Goal: Find specific page/section: Find specific page/section

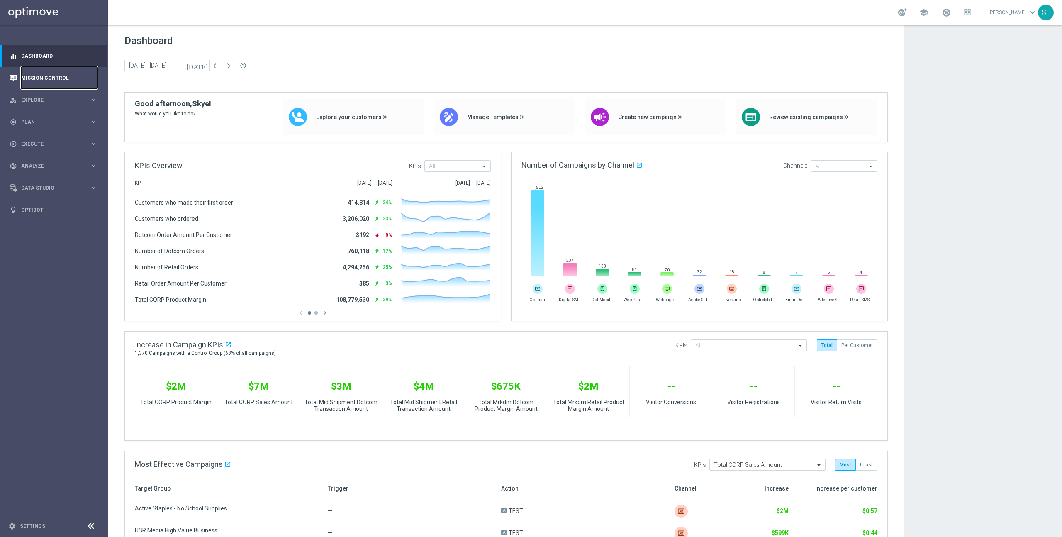
click at [30, 79] on link "Mission Control" at bounding box center [59, 78] width 76 height 22
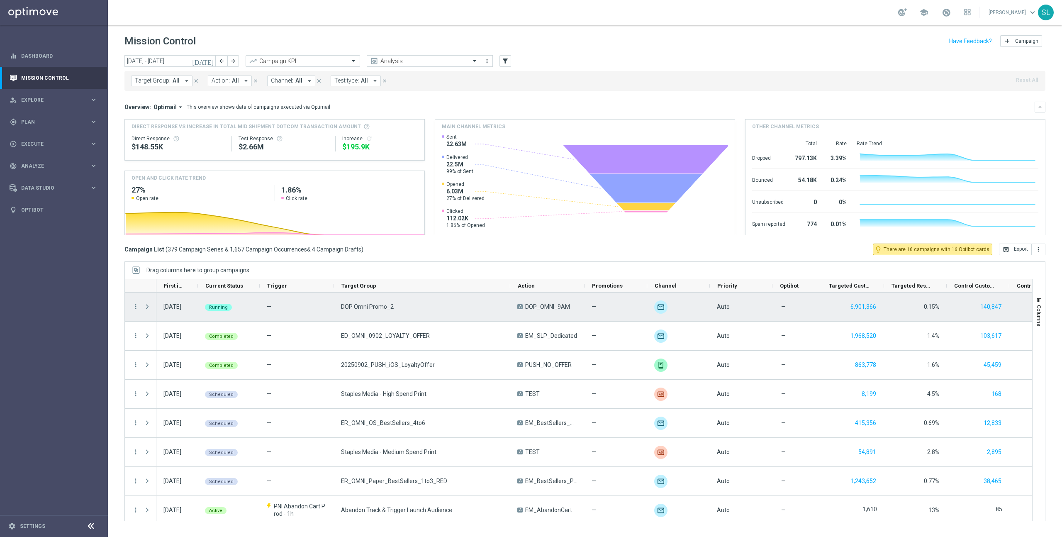
drag, startPoint x: 408, startPoint y: 284, endPoint x: 509, endPoint y: 294, distance: 102.0
click at [510, 294] on div at bounding box center [577, 400] width 907 height 242
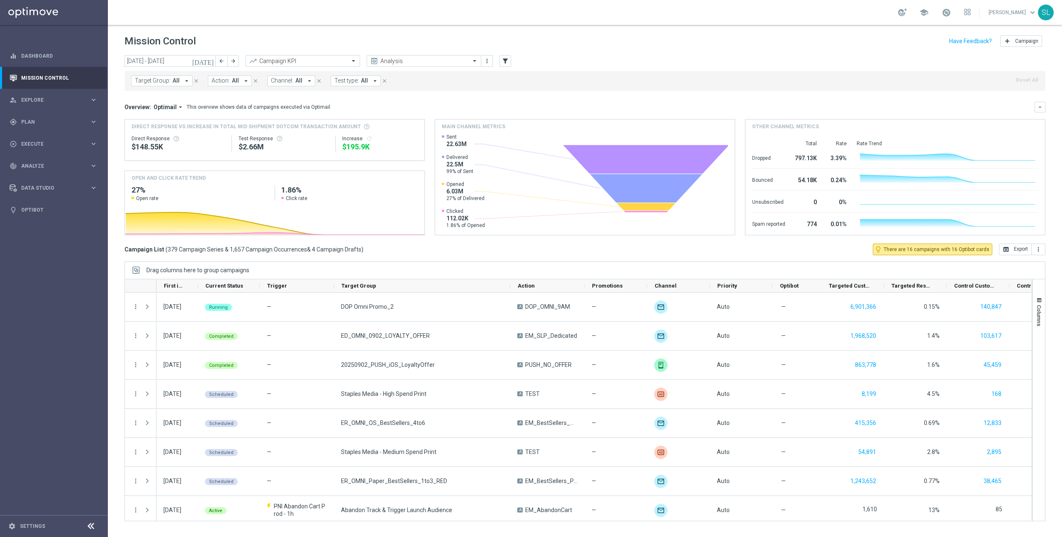
click at [616, 97] on mini-dashboard "Overview: Optimail arrow_drop_down This overview shows data of campaigns execut…" at bounding box center [584, 167] width 921 height 153
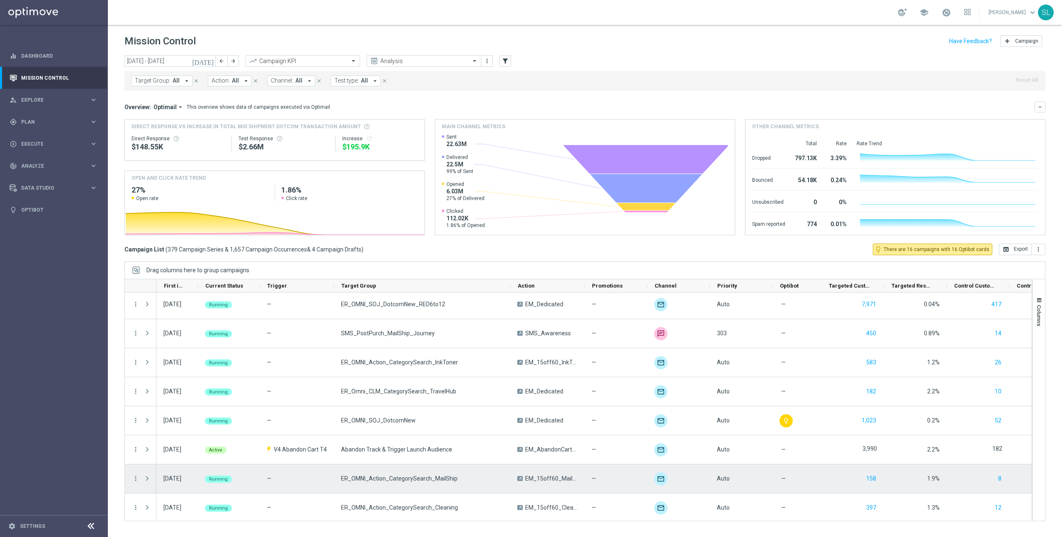
scroll to position [2415, 0]
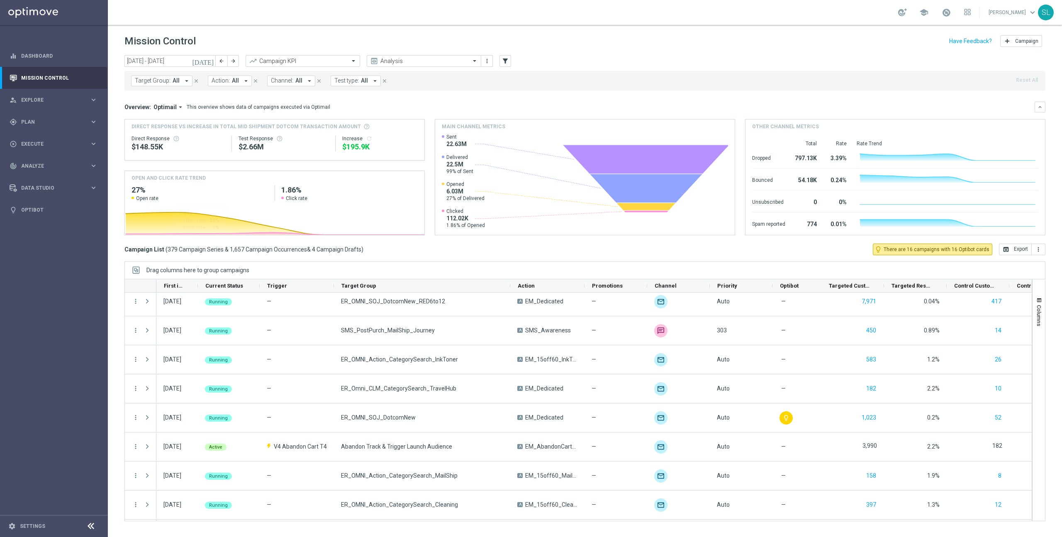
click at [72, 284] on sidenavbar "equalizer Dashboard Mission Control" at bounding box center [54, 268] width 108 height 537
click at [277, 285] on span "Trigger" at bounding box center [277, 285] width 20 height 6
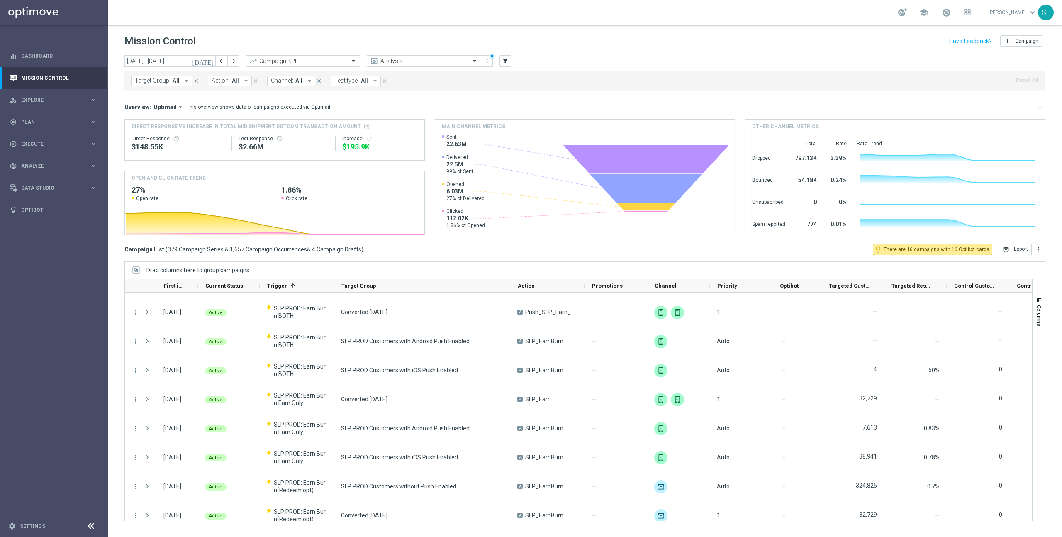
scroll to position [0, 0]
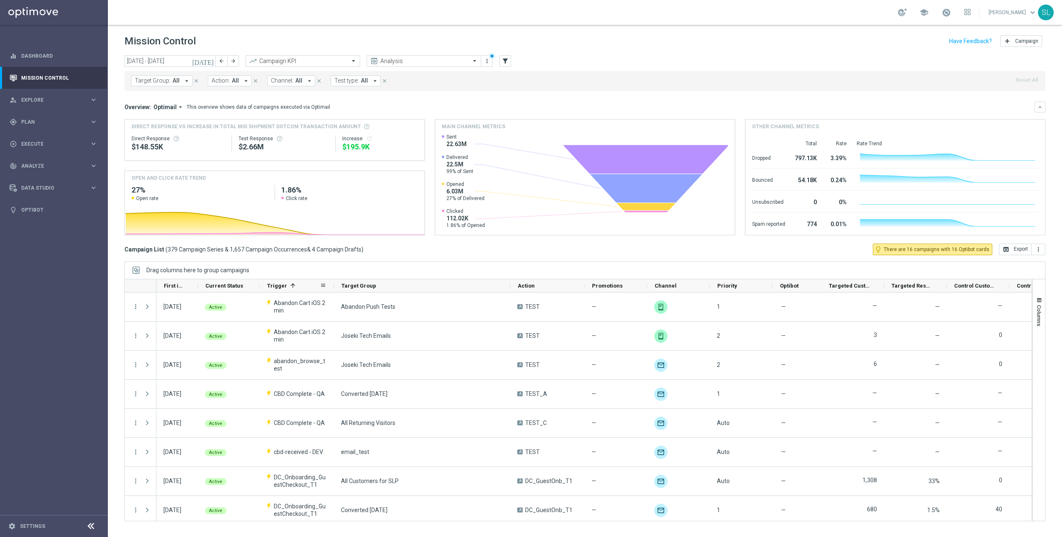
click at [277, 285] on span "Trigger" at bounding box center [277, 285] width 20 height 6
